Goal: Navigation & Orientation: Find specific page/section

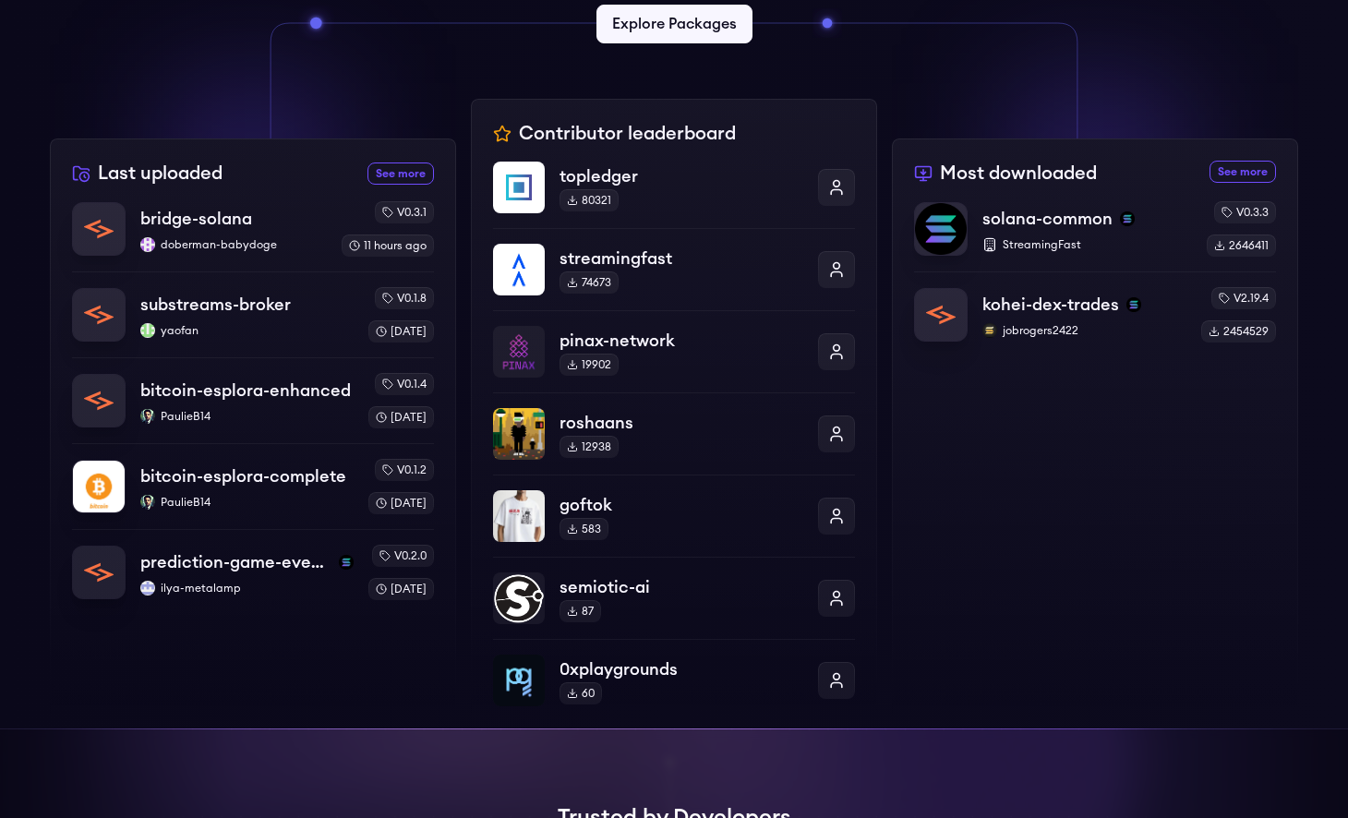
scroll to position [606, 0]
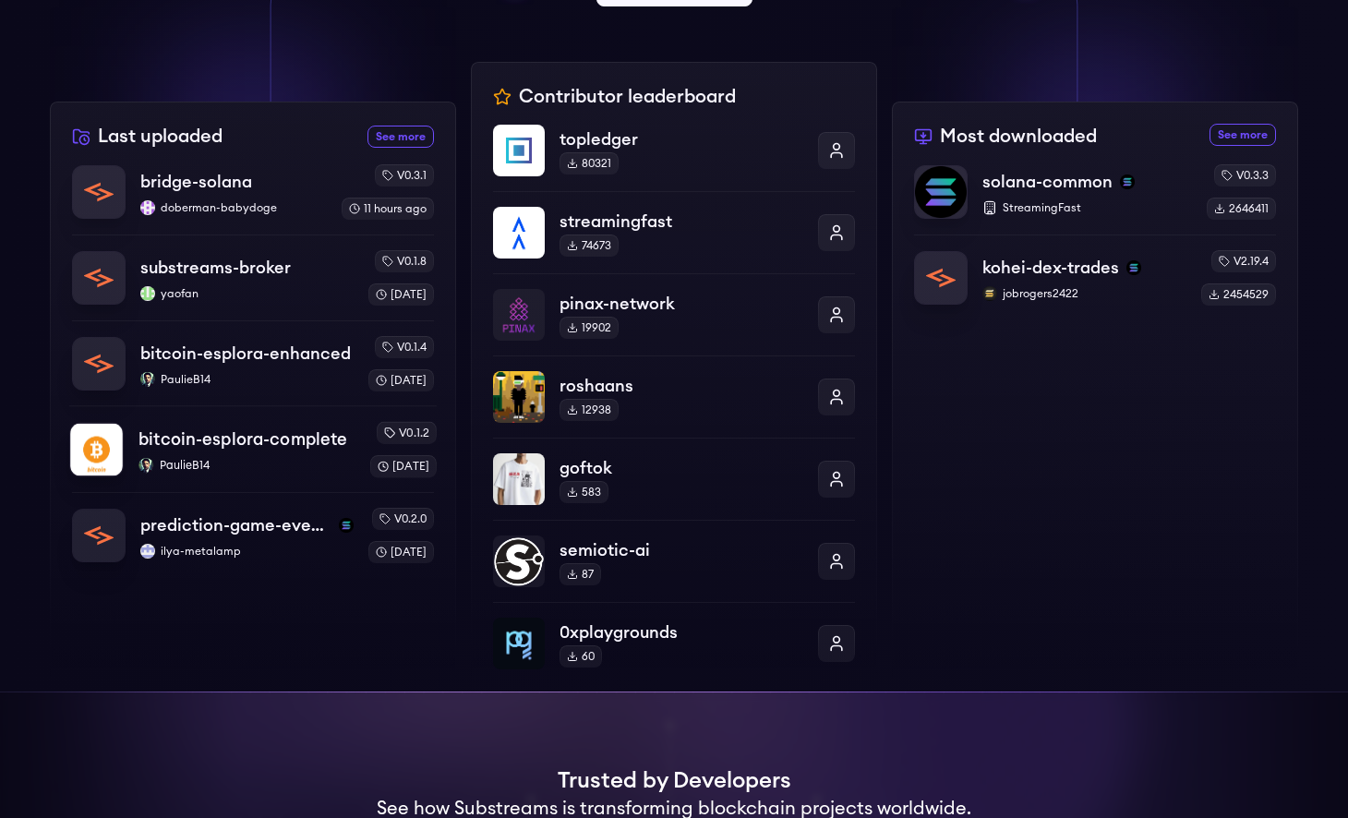
click at [198, 460] on p "PaulieB14" at bounding box center [246, 465] width 216 height 15
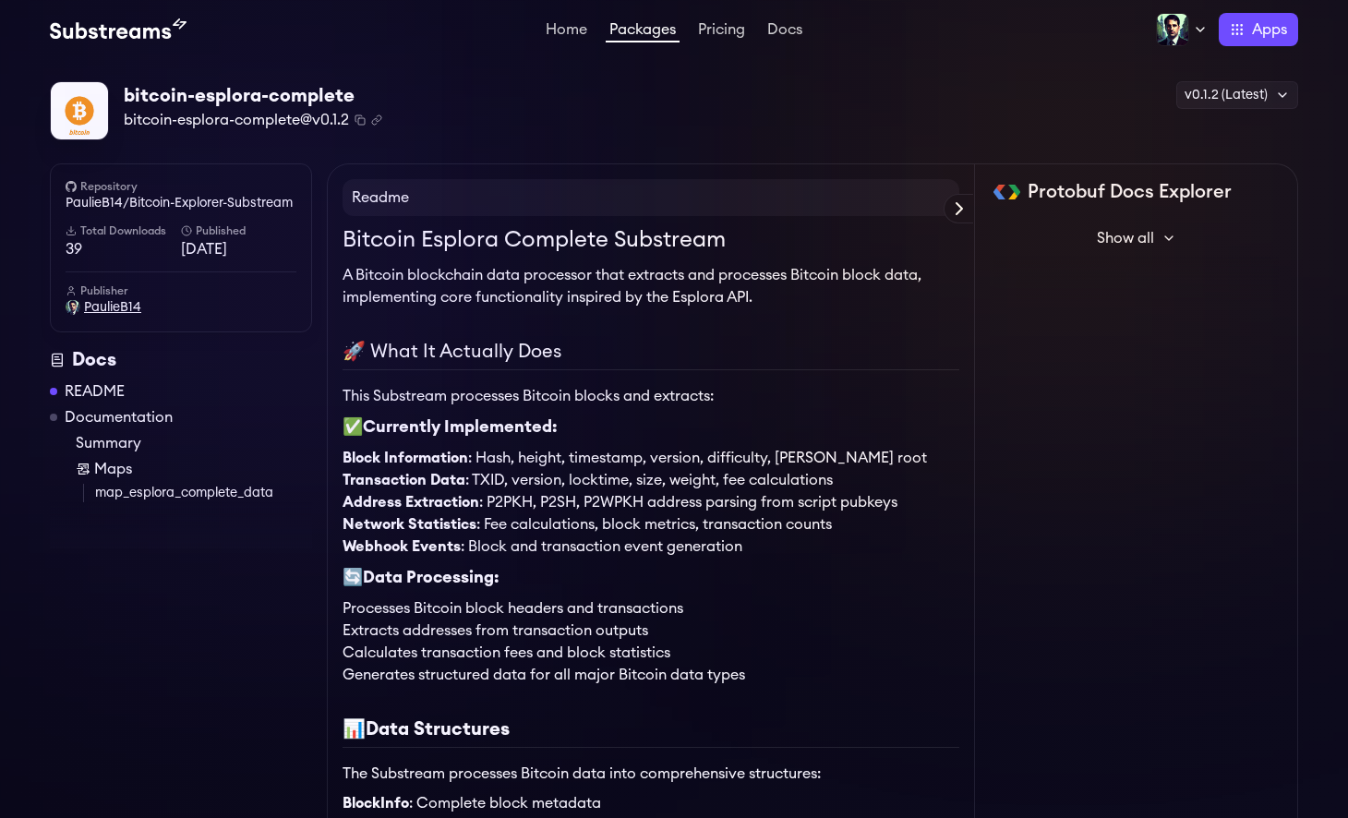
click at [117, 307] on span "PaulieB14" at bounding box center [112, 307] width 57 height 18
